Goal: Information Seeking & Learning: Find contact information

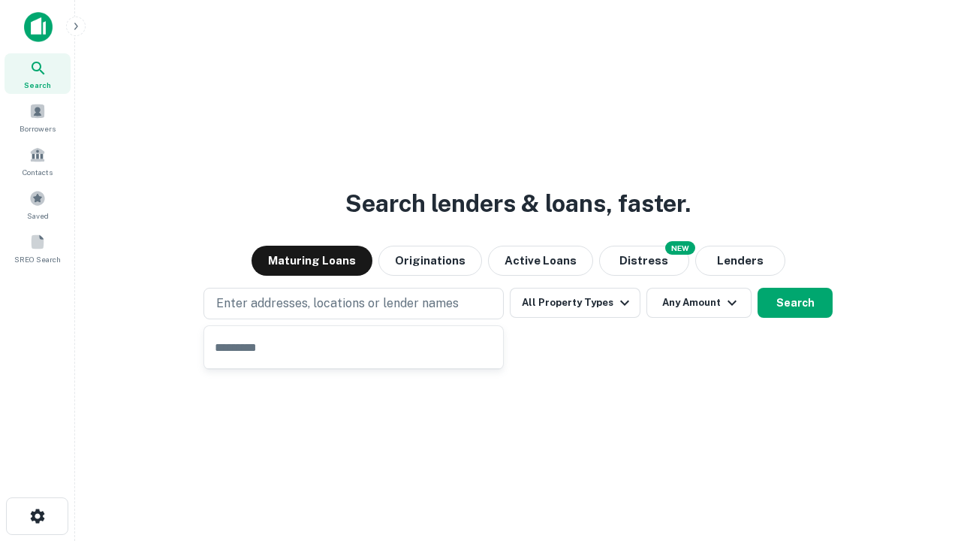
type input "**********"
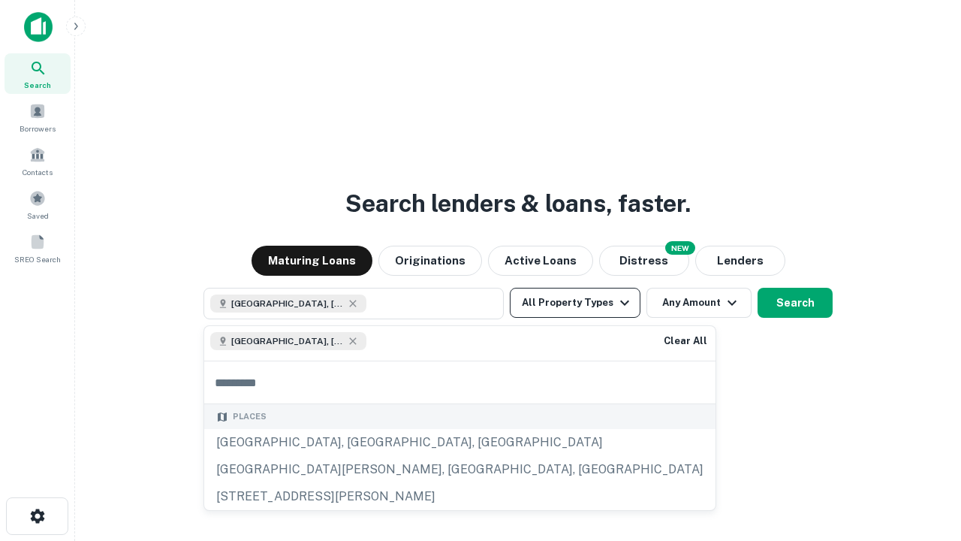
click at [575, 303] on button "All Property Types" at bounding box center [575, 303] width 131 height 30
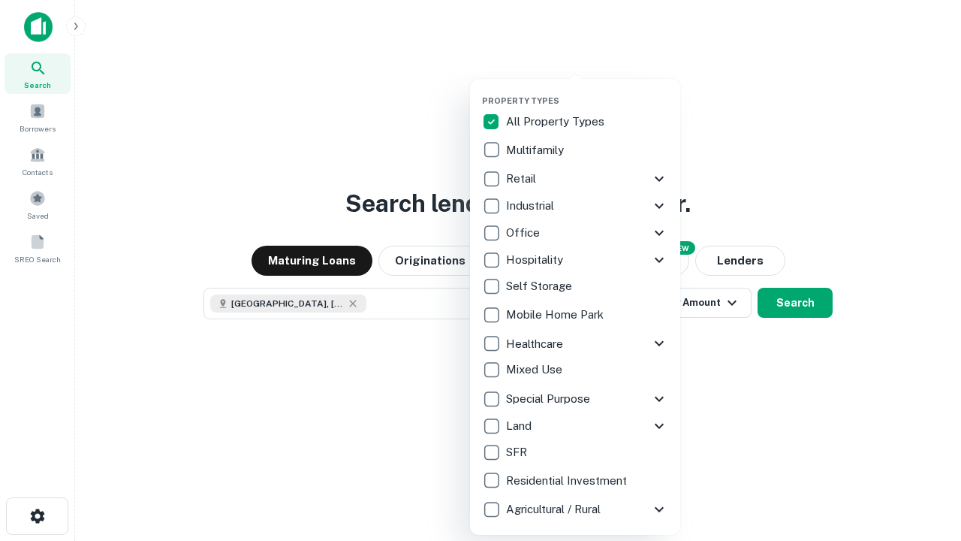
click at [587, 91] on button "button" at bounding box center [587, 91] width 210 height 1
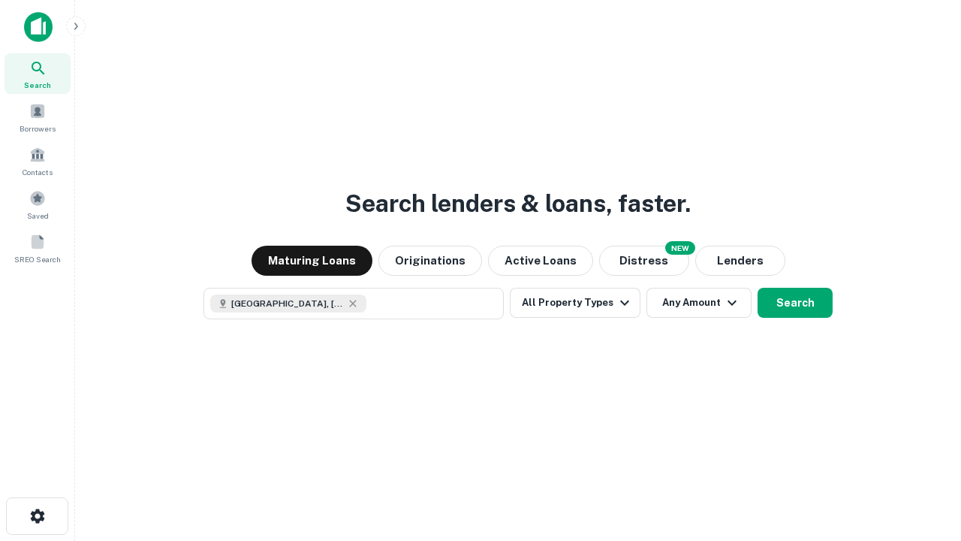
scroll to position [24, 0]
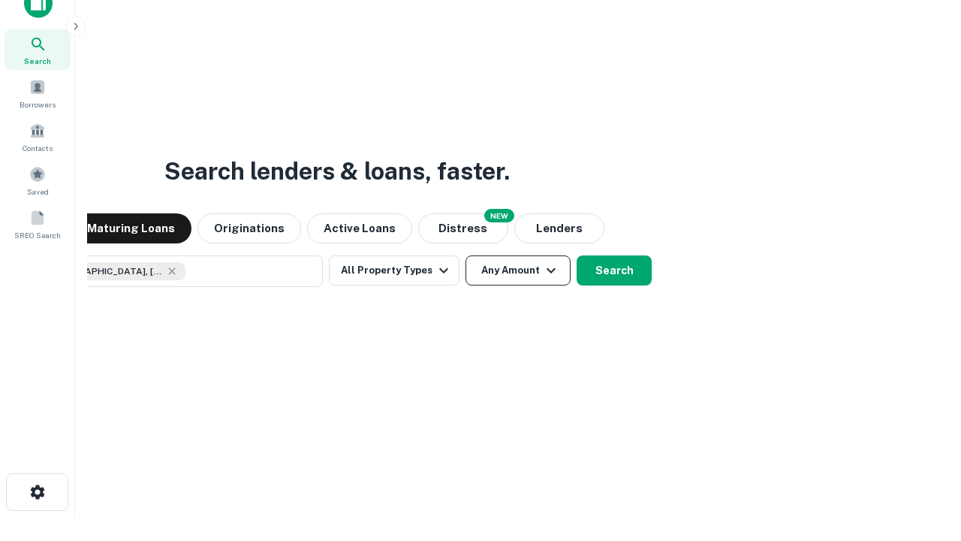
click at [466, 255] on button "Any Amount" at bounding box center [518, 270] width 105 height 30
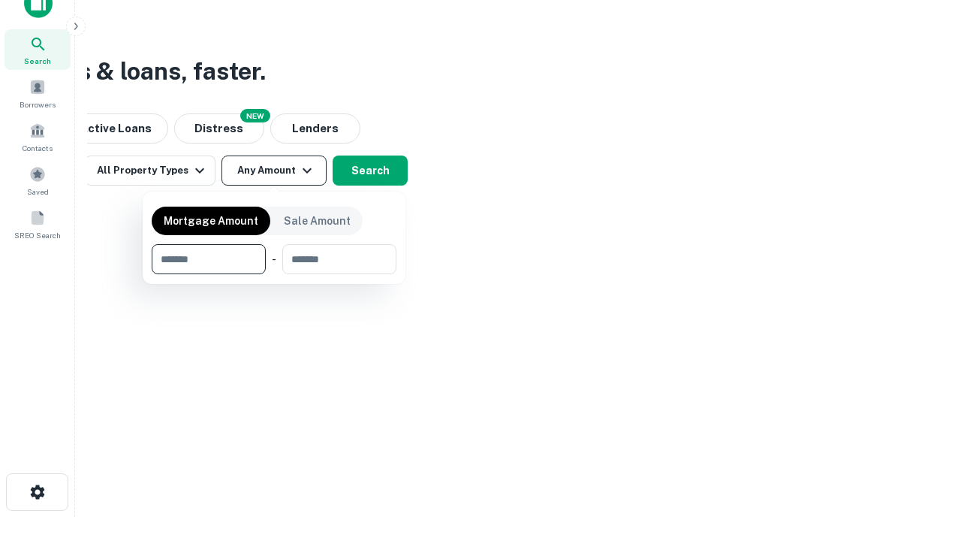
type input "*******"
click at [274, 274] on button "button" at bounding box center [274, 274] width 245 height 1
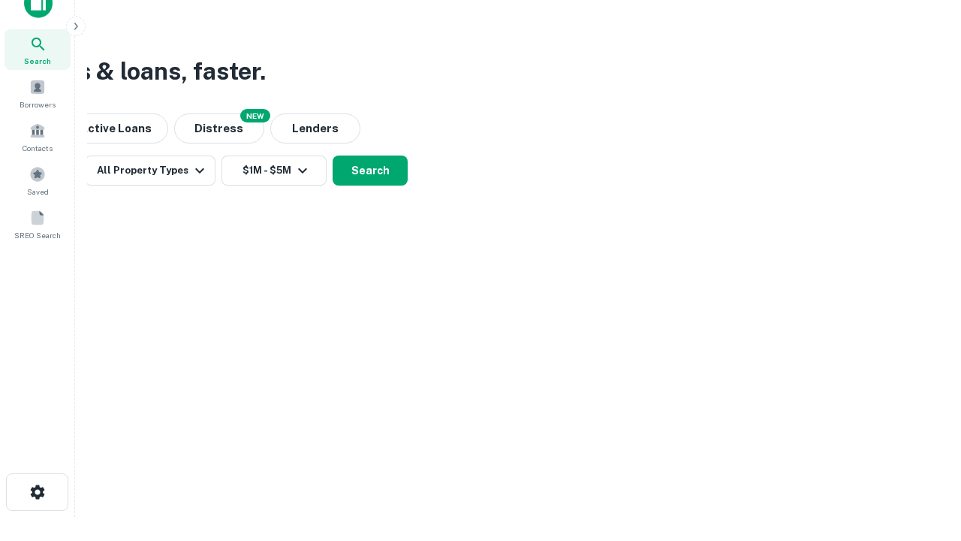
scroll to position [8, 277]
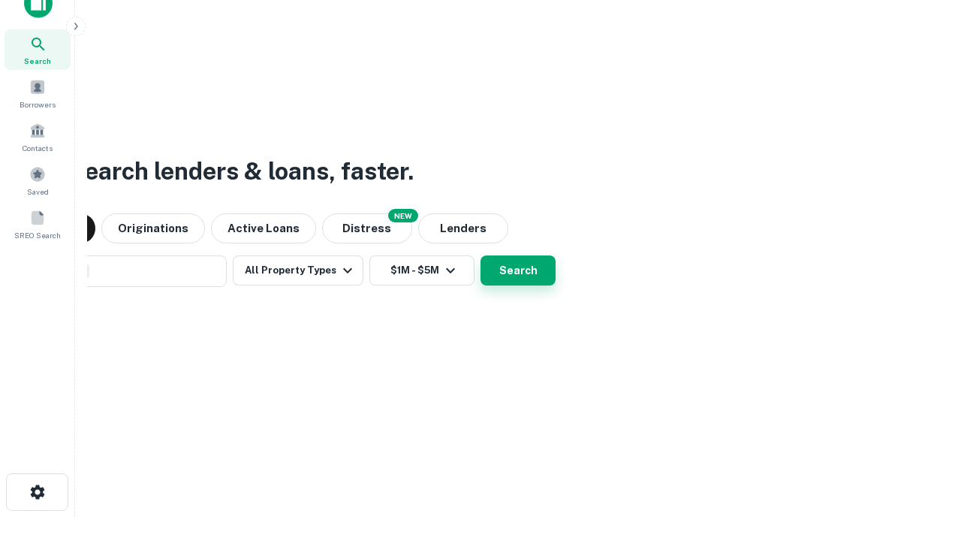
click at [518, 270] on button "Search" at bounding box center [518, 270] width 75 height 30
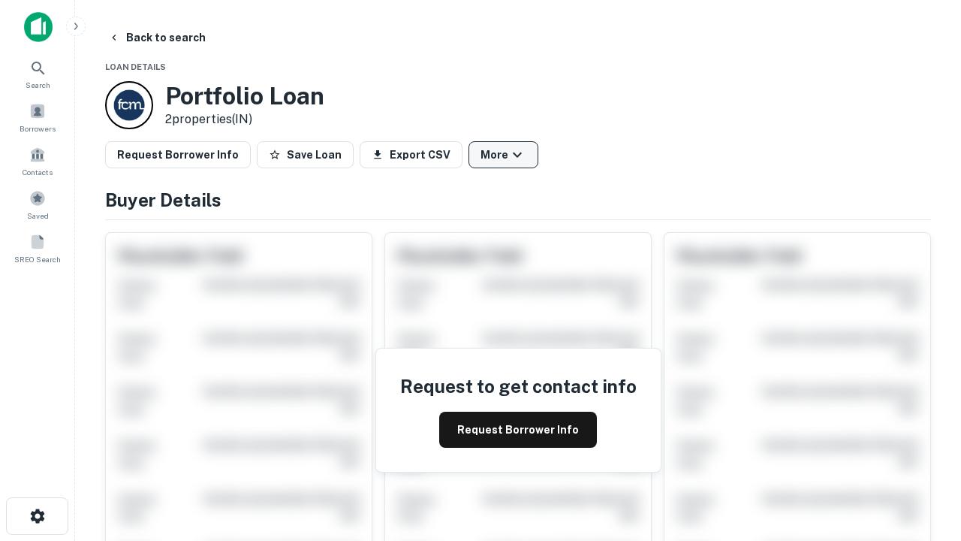
click at [503, 155] on button "More" at bounding box center [504, 154] width 70 height 27
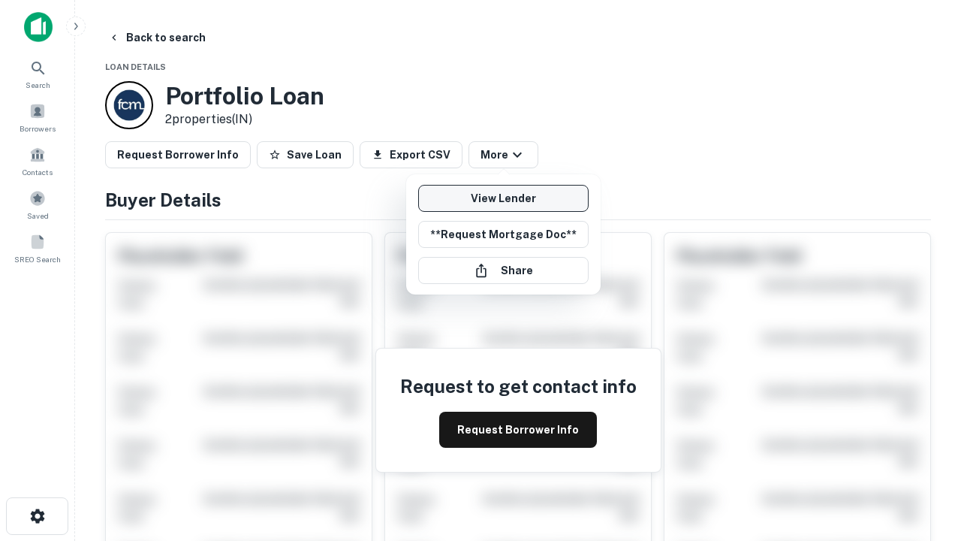
click at [503, 198] on link "View Lender" at bounding box center [503, 198] width 170 height 27
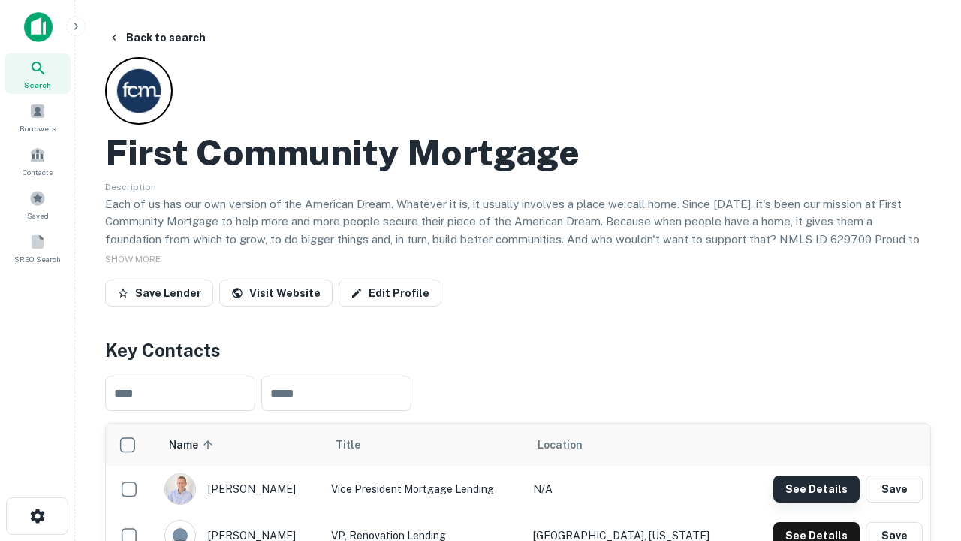
click at [816, 488] on button "See Details" at bounding box center [816, 488] width 86 height 27
click at [37, 516] on icon "button" at bounding box center [38, 516] width 18 height 18
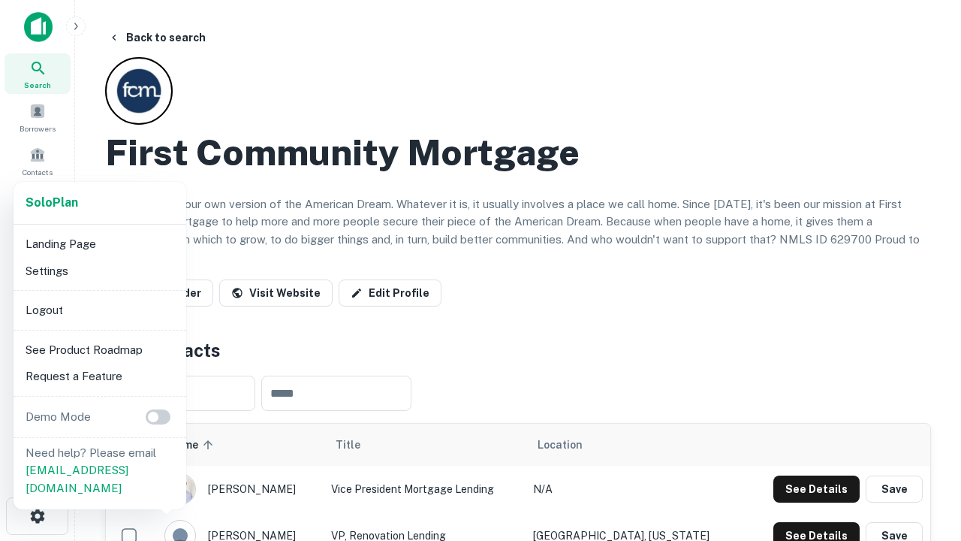
click at [99, 309] on li "Logout" at bounding box center [100, 310] width 161 height 27
